Goal: Task Accomplishment & Management: Complete application form

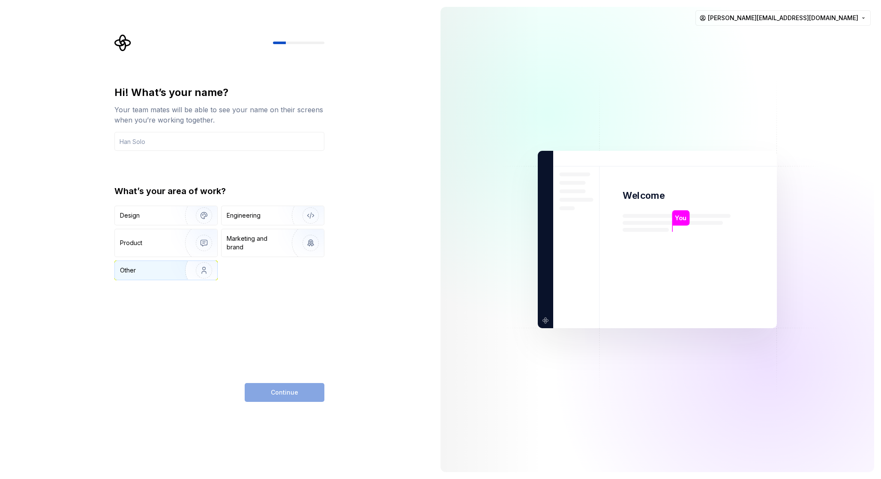
click at [156, 267] on div "Other" at bounding box center [145, 270] width 50 height 9
click at [203, 135] on input "text" at bounding box center [219, 141] width 210 height 19
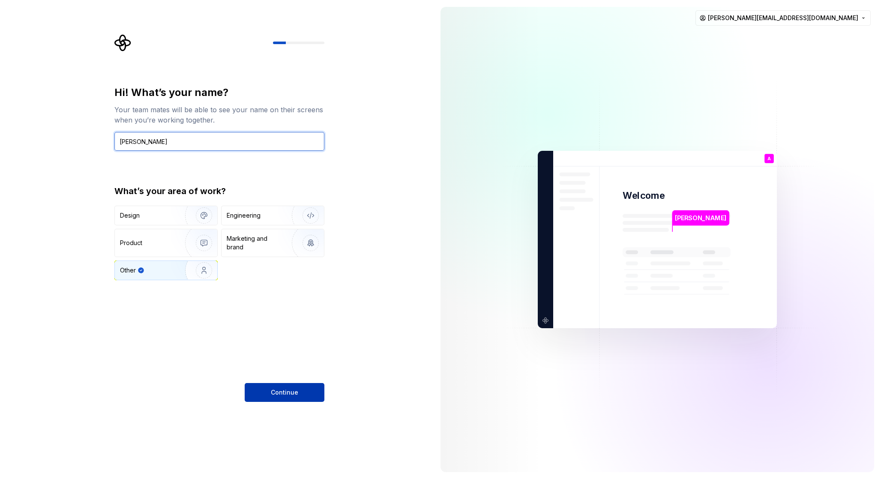
type input "Andrei"
click at [288, 390] on span "Continue" at bounding box center [284, 392] width 27 height 9
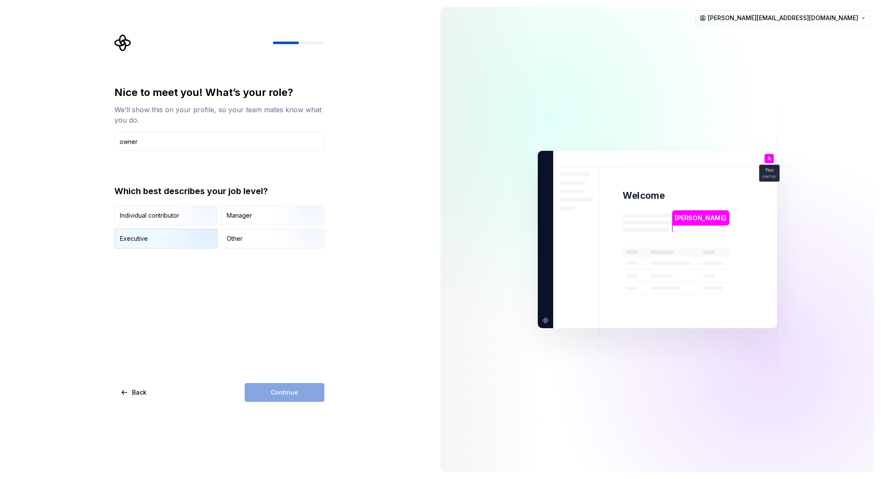
type input "owner"
click at [189, 241] on img "button" at bounding box center [196, 249] width 55 height 57
click at [303, 396] on button "Continue" at bounding box center [285, 392] width 80 height 19
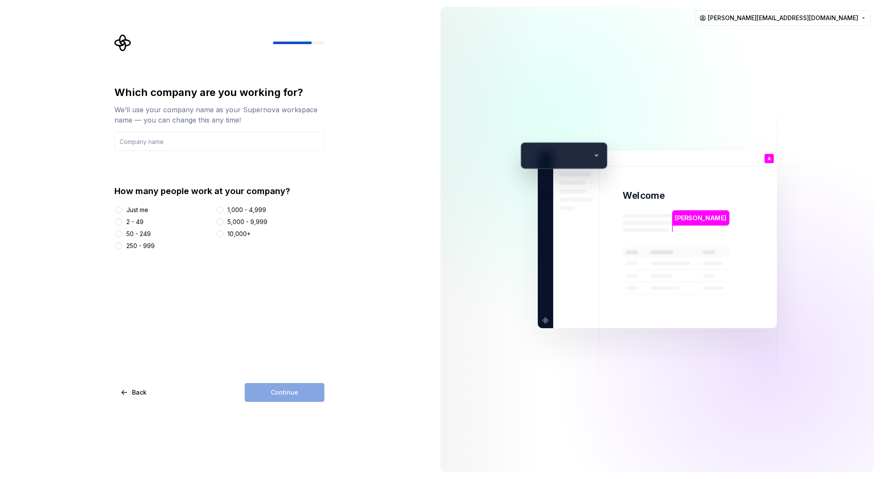
click at [135, 222] on div "2 - 49" at bounding box center [134, 222] width 17 height 9
click at [122, 222] on button "2 - 49" at bounding box center [118, 222] width 7 height 7
click at [197, 135] on input "text" at bounding box center [219, 141] width 210 height 19
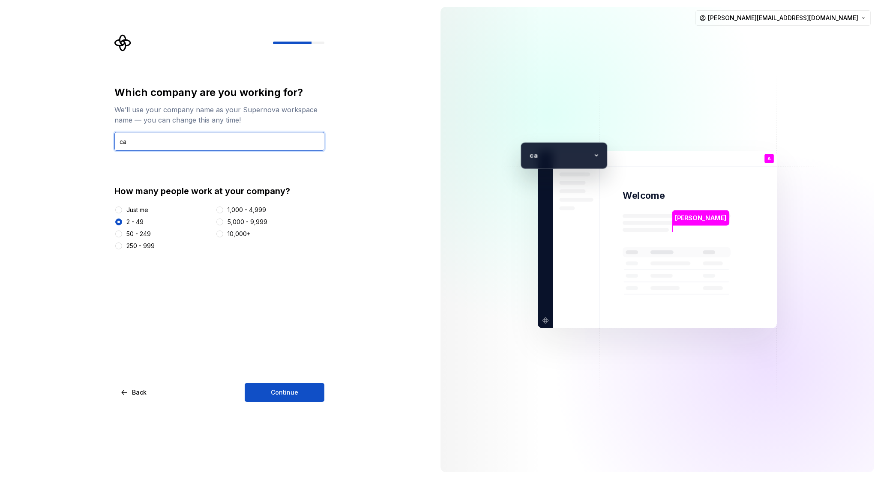
type input "c"
type input "С"
type input "CarrotGamesStudios"
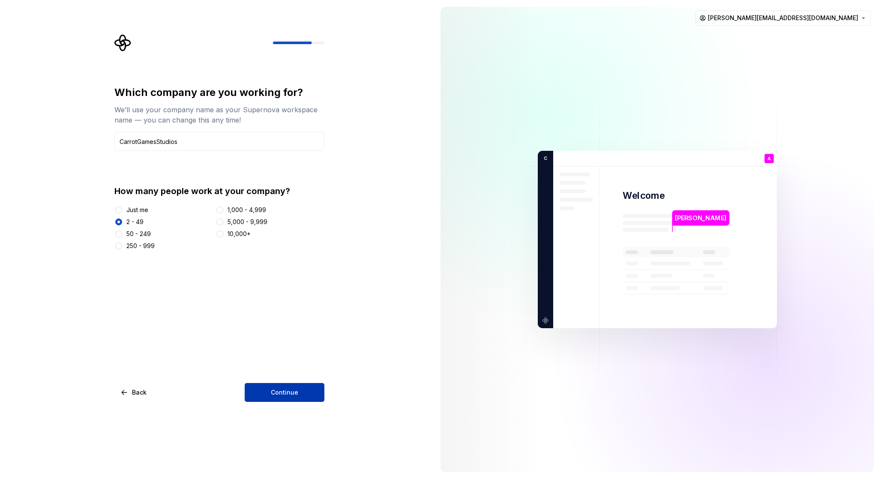
click at [284, 393] on span "Continue" at bounding box center [284, 392] width 27 height 9
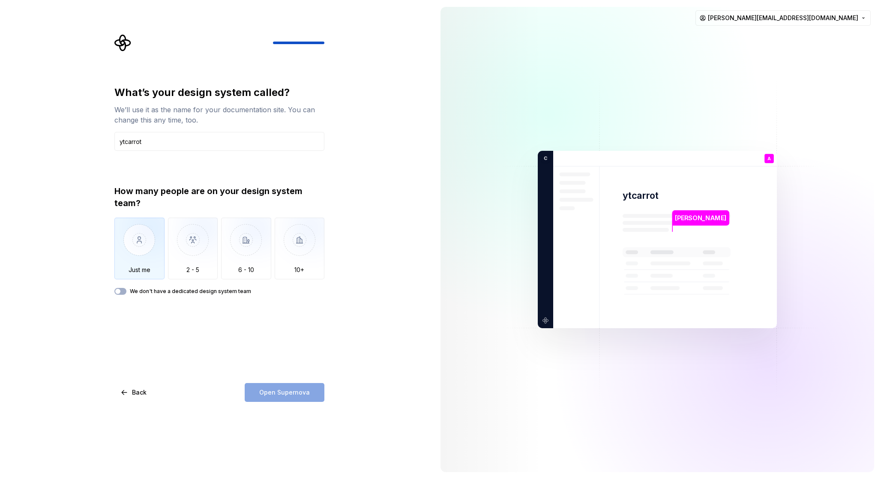
type input "ytcarrot"
click at [127, 243] on img "button" at bounding box center [139, 246] width 50 height 57
click at [268, 388] on span "Open Supernova" at bounding box center [284, 392] width 51 height 9
click at [268, 388] on div "Open Supernova" at bounding box center [285, 392] width 80 height 19
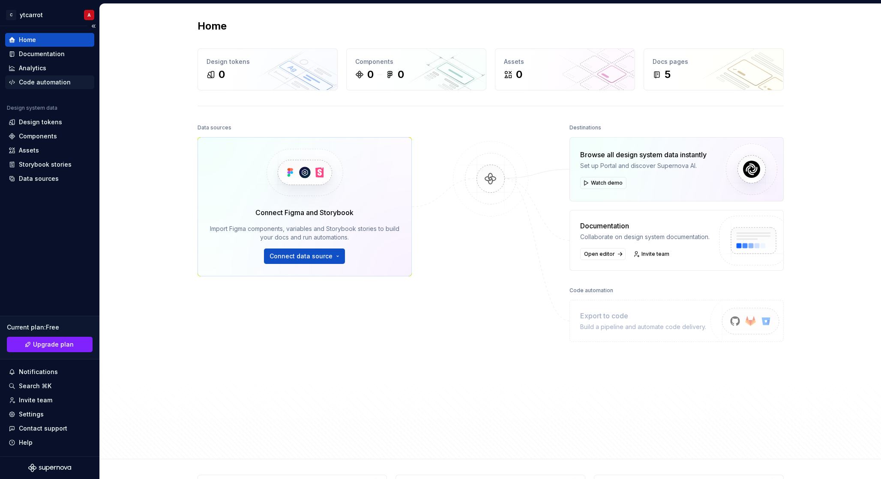
click at [69, 84] on div "Code automation" at bounding box center [50, 82] width 82 height 9
